Goal: Task Accomplishment & Management: Use online tool/utility

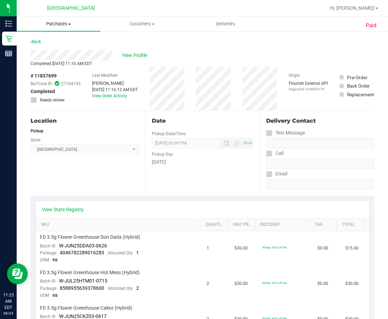
click at [57, 22] on span "Purchases" at bounding box center [59, 24] width 84 height 6
click at [53, 50] on span "Fulfillment" at bounding box center [38, 50] width 43 height 6
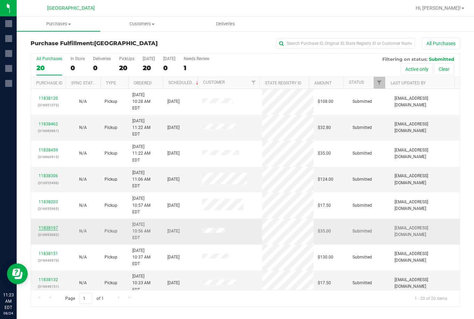
click at [53, 225] on link "11838197" at bounding box center [48, 227] width 19 height 5
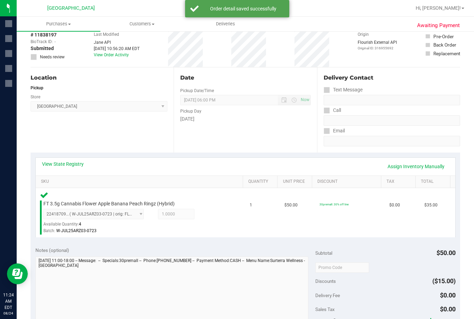
scroll to position [243, 0]
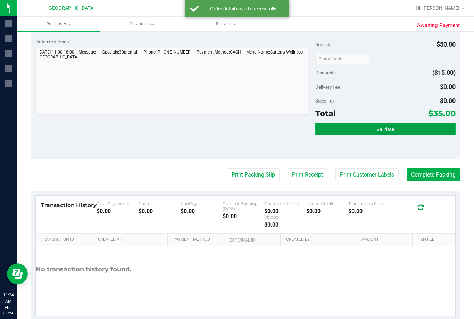
click at [316, 129] on button "Validate" at bounding box center [385, 129] width 140 height 12
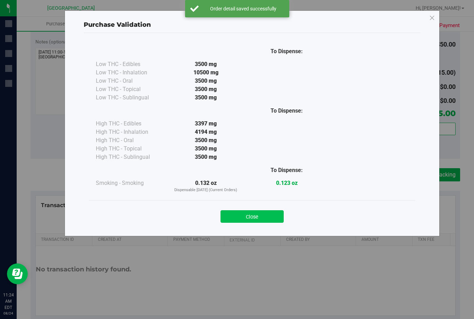
click at [260, 216] on button "Close" at bounding box center [251, 216] width 63 height 12
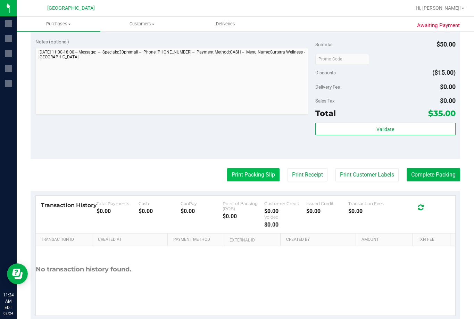
click at [250, 178] on button "Print Packing Slip" at bounding box center [253, 174] width 52 height 13
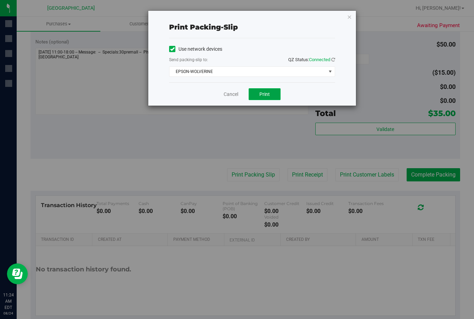
click at [268, 95] on span "Print" at bounding box center [264, 94] width 10 height 6
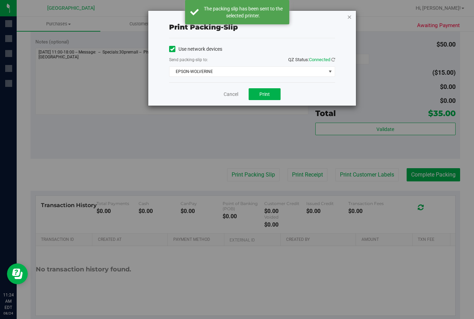
click at [350, 17] on icon "button" at bounding box center [349, 16] width 5 height 8
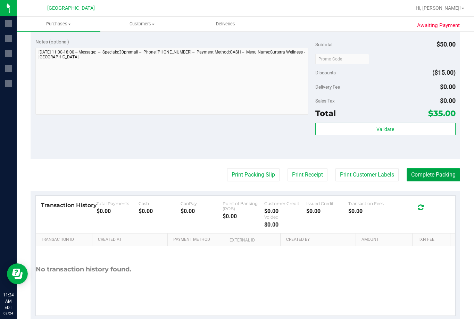
click at [387, 176] on button "Complete Packing" at bounding box center [432, 174] width 53 height 13
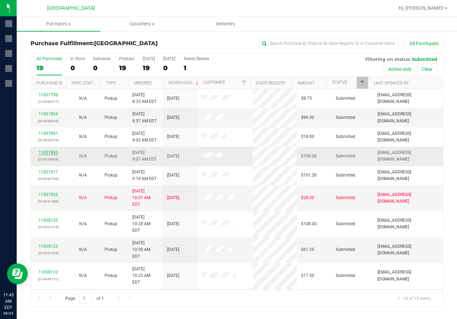
click at [52, 151] on link "11837895" at bounding box center [48, 152] width 19 height 5
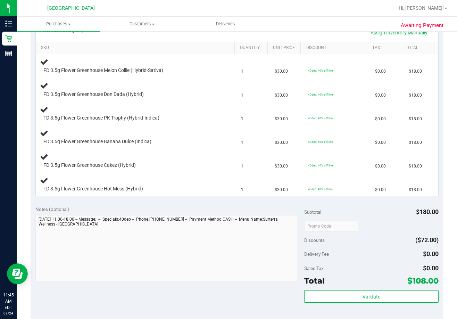
scroll to position [243, 0]
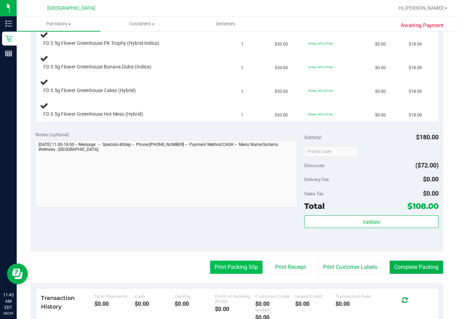
click at [251, 269] on button "Print Packing Slip" at bounding box center [236, 266] width 52 height 13
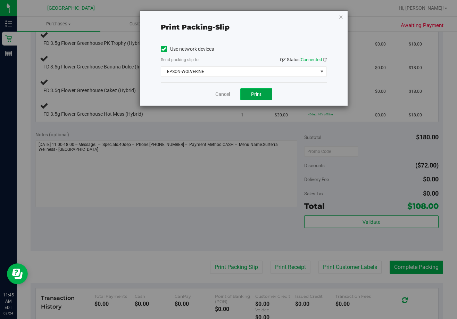
click at [254, 96] on span "Print" at bounding box center [256, 94] width 10 height 6
click at [342, 17] on icon "button" at bounding box center [340, 16] width 5 height 8
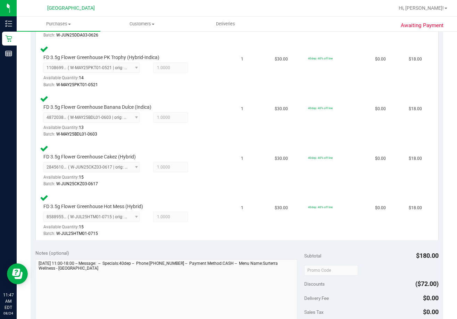
scroll to position [347, 0]
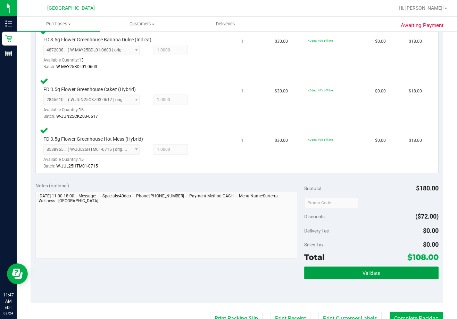
click at [357, 268] on button "Validate" at bounding box center [371, 272] width 134 height 12
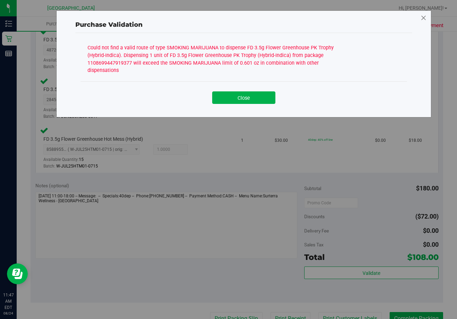
click at [387, 15] on icon at bounding box center [423, 17] width 6 height 11
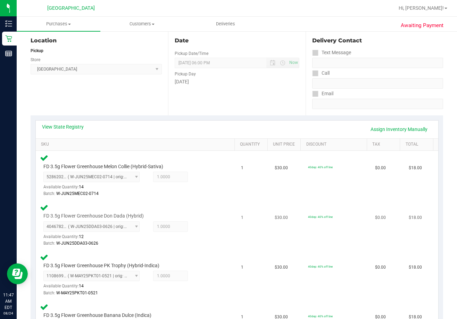
scroll to position [69, 0]
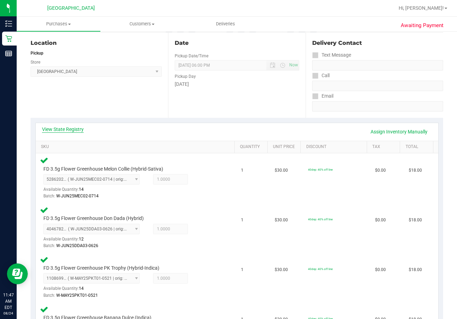
click at [79, 128] on link "View State Registry" at bounding box center [63, 129] width 42 height 7
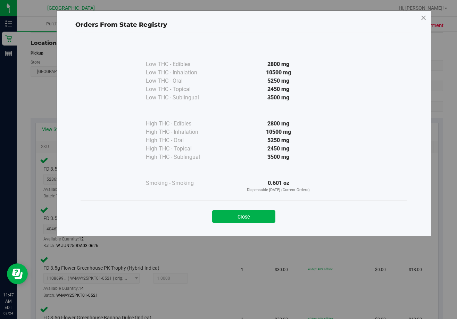
click at [387, 17] on icon at bounding box center [423, 17] width 6 height 11
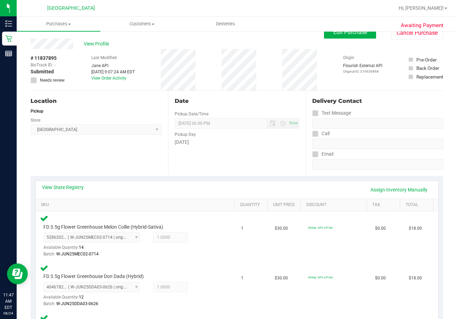
scroll to position [0, 0]
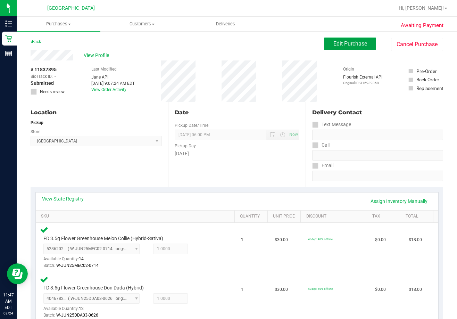
click at [333, 46] on span "Edit Purchase" at bounding box center [350, 43] width 34 height 7
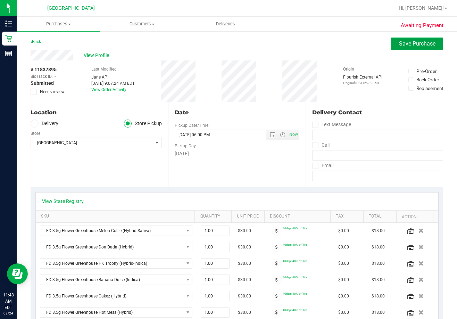
click at [387, 44] on span "Save Purchase" at bounding box center [417, 43] width 36 height 7
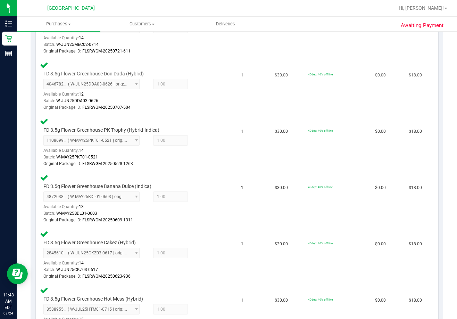
scroll to position [104, 0]
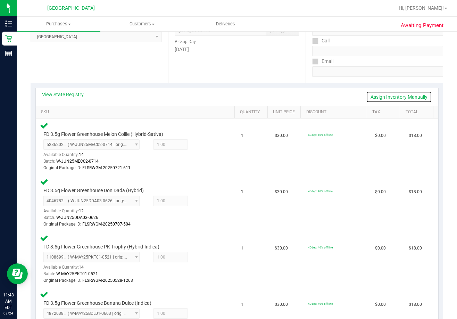
click at [385, 97] on link "Assign Inventory Manually" at bounding box center [399, 97] width 66 height 12
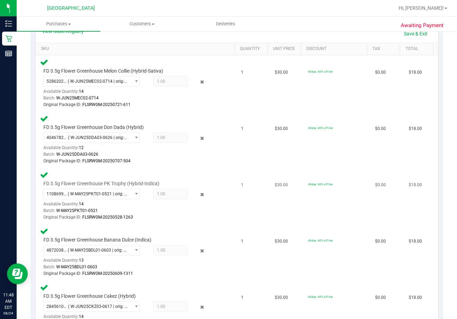
scroll to position [174, 0]
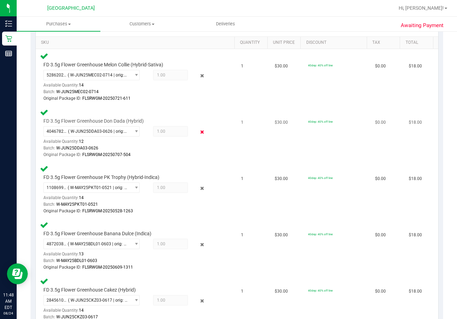
click at [198, 133] on icon at bounding box center [201, 132] width 7 height 8
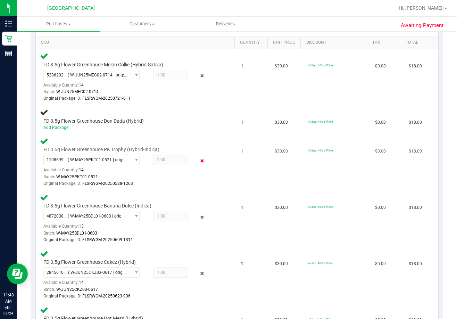
click at [198, 161] on icon at bounding box center [201, 161] width 7 height 8
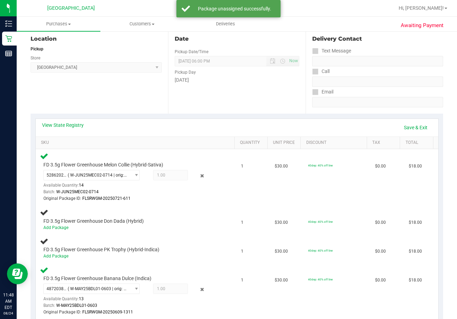
scroll to position [69, 0]
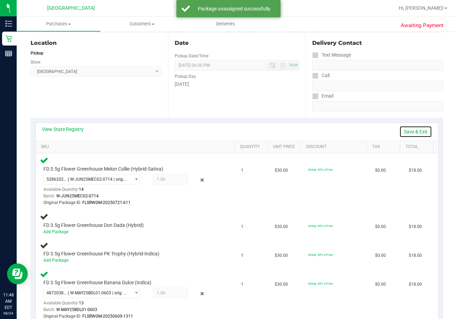
click at [387, 131] on link "Save & Exit" at bounding box center [415, 132] width 33 height 12
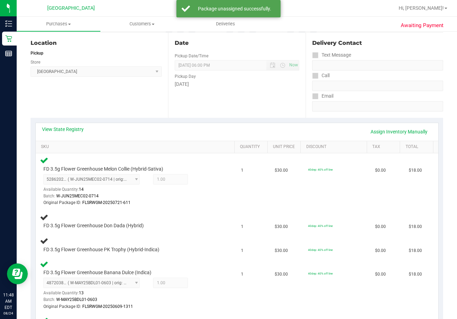
scroll to position [0, 0]
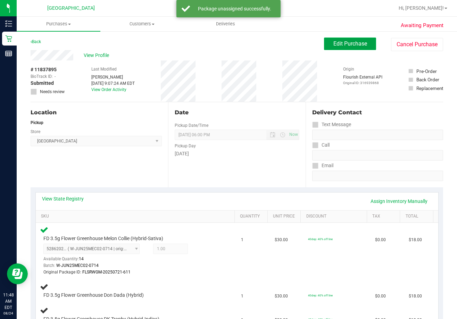
click at [339, 44] on span "Edit Purchase" at bounding box center [350, 43] width 34 height 7
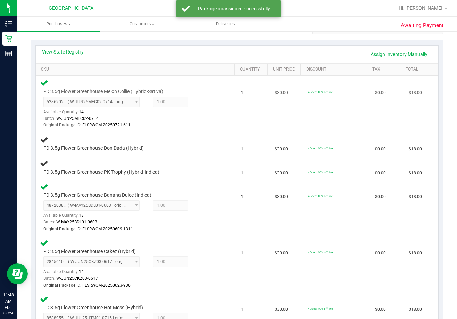
scroll to position [174, 0]
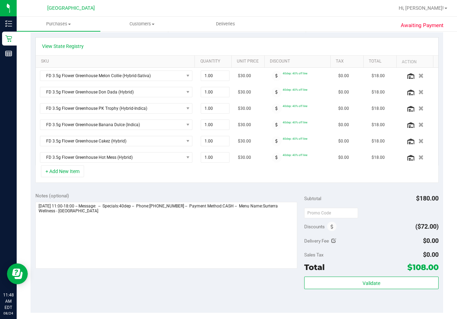
scroll to position [139, 0]
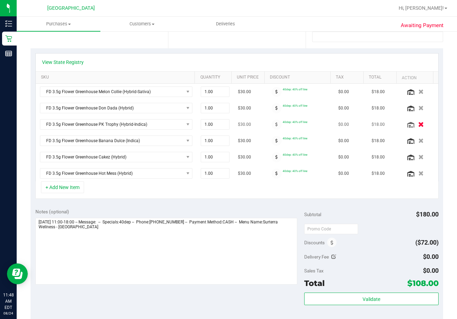
click at [387, 123] on icon "button" at bounding box center [421, 124] width 6 height 5
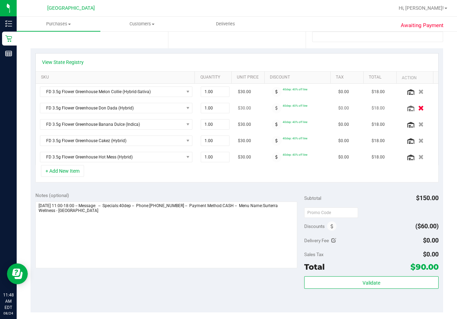
click at [387, 109] on icon "button" at bounding box center [421, 108] width 6 height 5
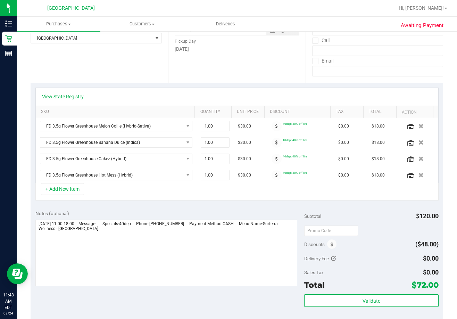
scroll to position [0, 0]
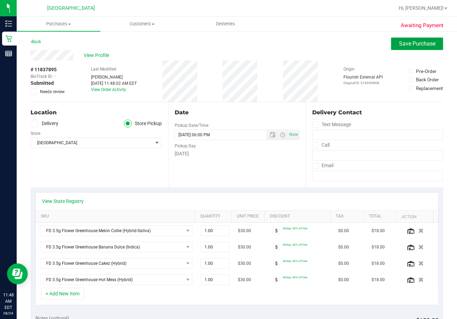
click at [387, 40] on button "Save Purchase" at bounding box center [417, 43] width 52 height 12
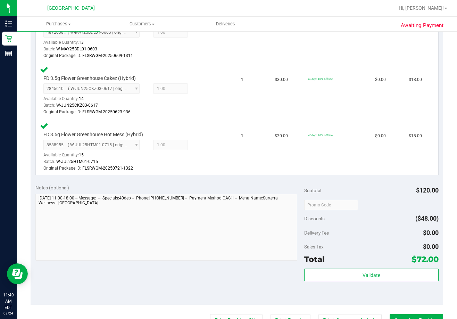
scroll to position [312, 0]
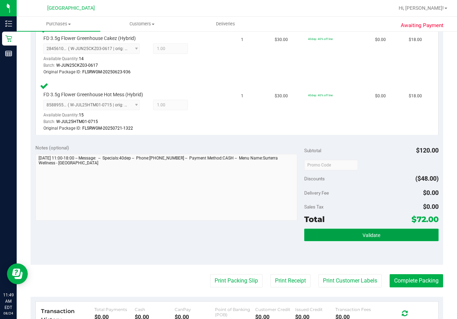
click at [366, 239] on button "Validate" at bounding box center [371, 234] width 134 height 12
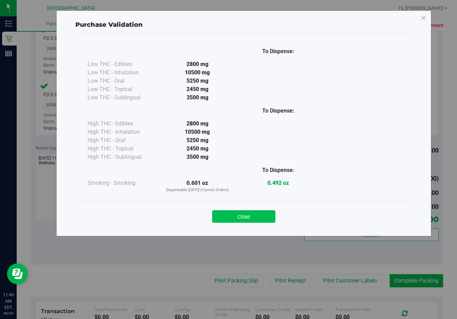
click at [260, 217] on button "Close" at bounding box center [243, 216] width 63 height 12
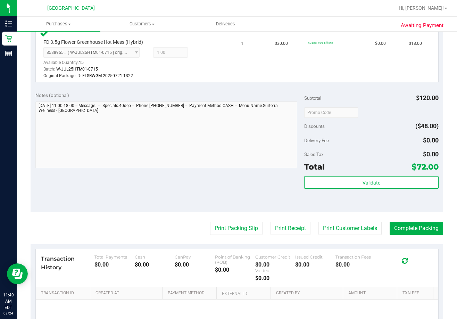
scroll to position [382, 0]
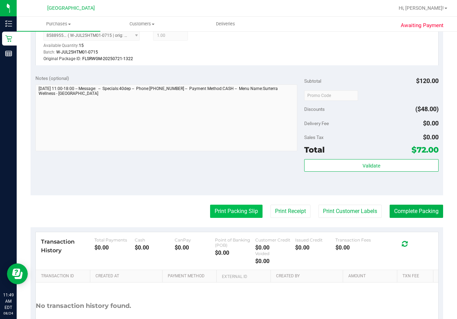
click at [242, 216] on button "Print Packing Slip" at bounding box center [236, 210] width 52 height 13
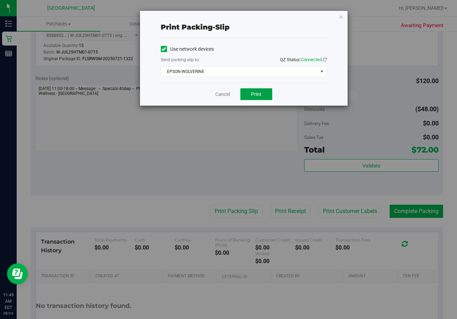
click at [265, 96] on button "Print" at bounding box center [256, 94] width 32 height 12
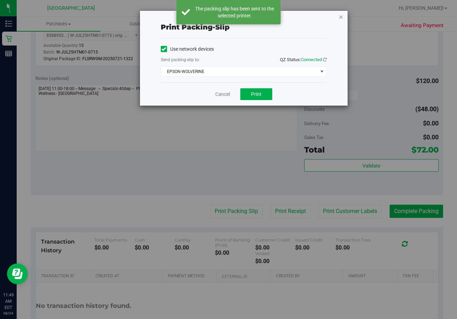
click at [341, 17] on icon "button" at bounding box center [340, 16] width 5 height 8
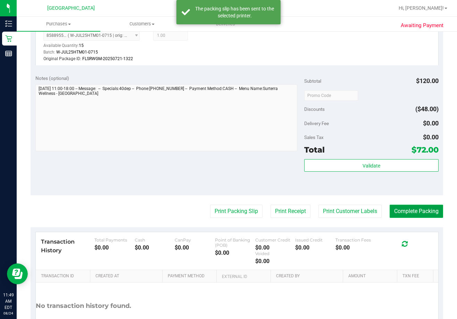
click at [387, 209] on button "Complete Packing" at bounding box center [415, 210] width 53 height 13
